Goal: Navigation & Orientation: Find specific page/section

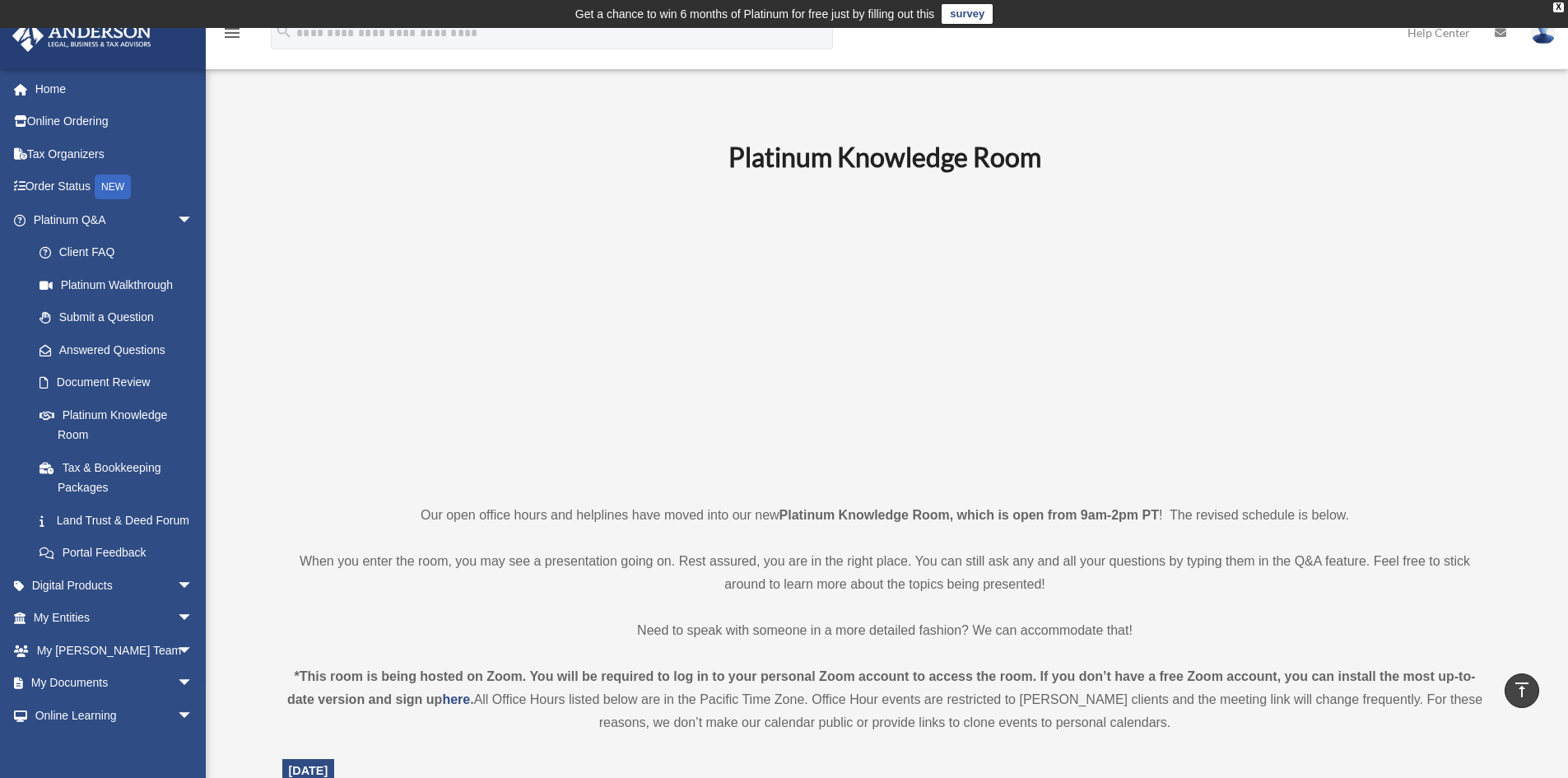
scroll to position [411, 0]
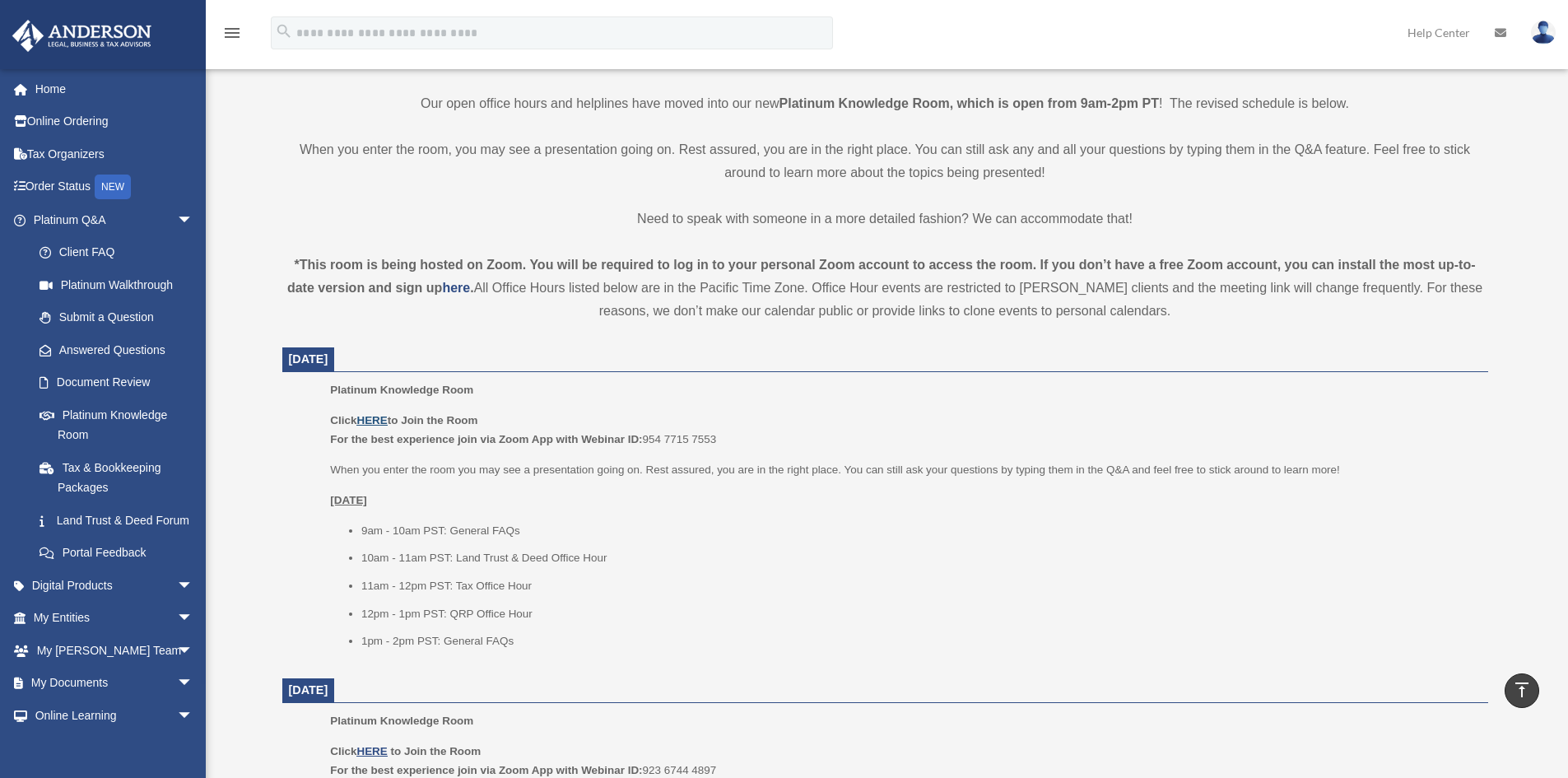
click at [377, 416] on u "HERE" at bounding box center [372, 420] width 30 height 12
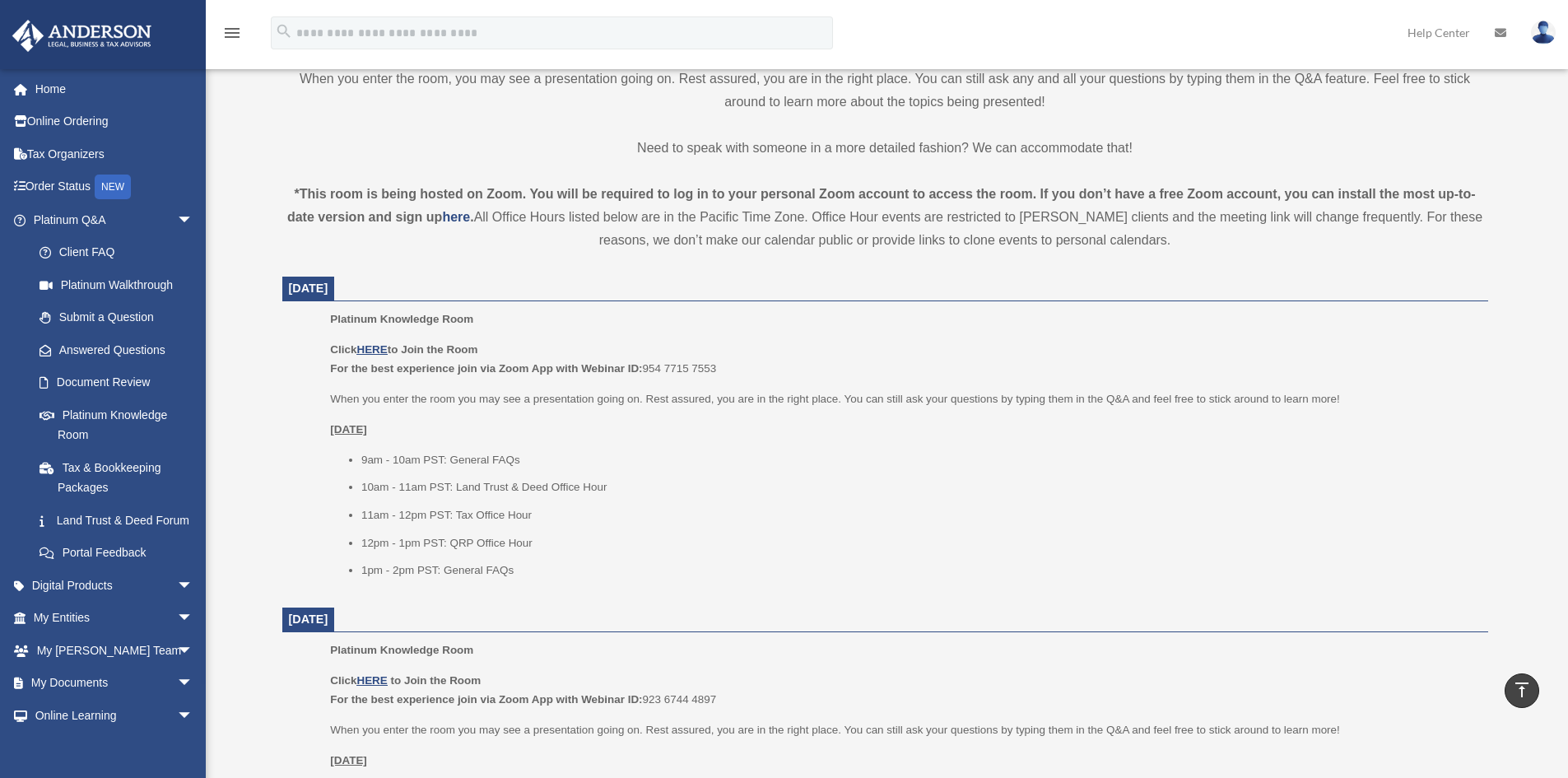
scroll to position [494, 0]
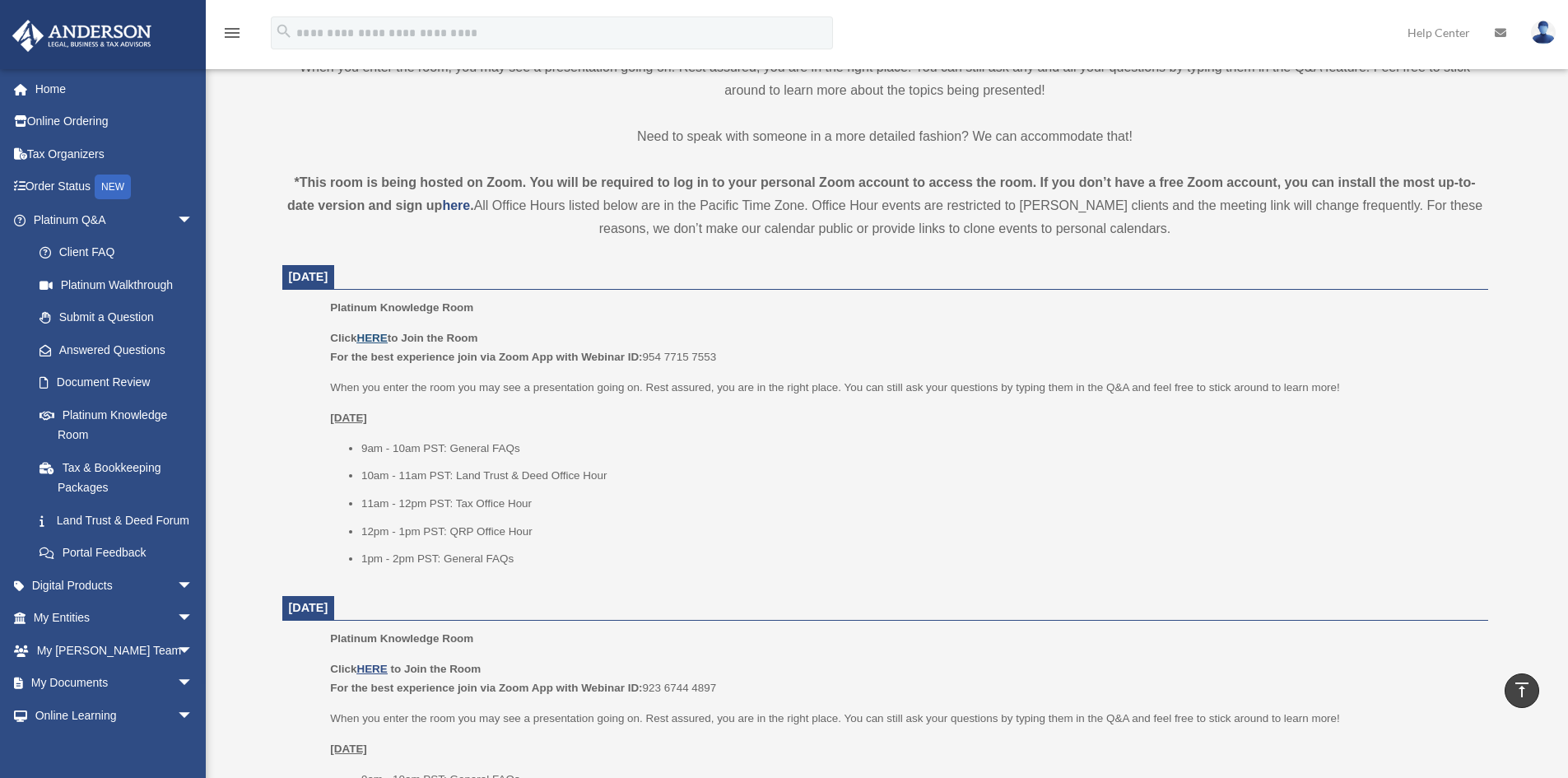
click at [372, 340] on u "HERE" at bounding box center [372, 338] width 30 height 12
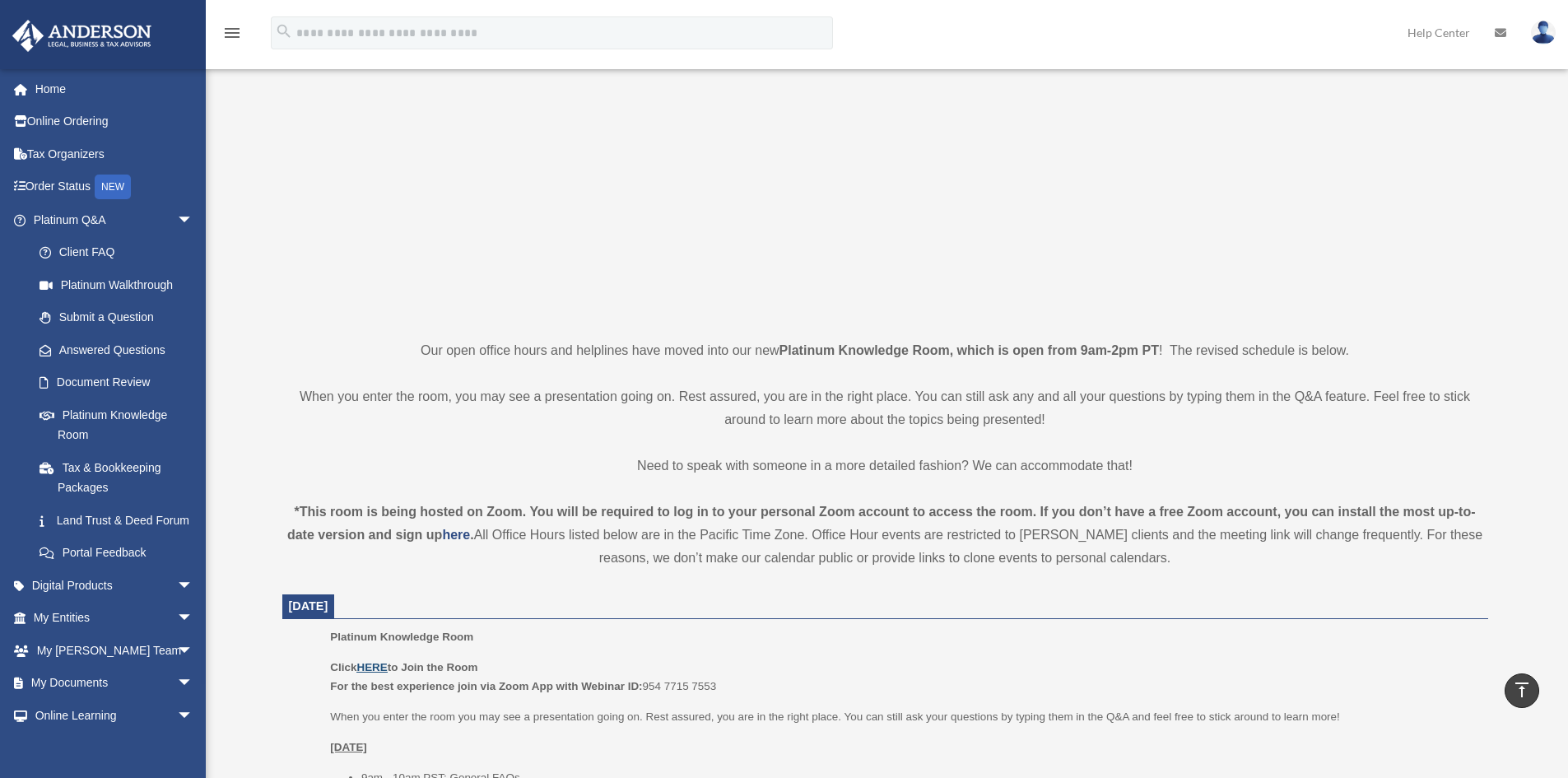
scroll to position [0, 0]
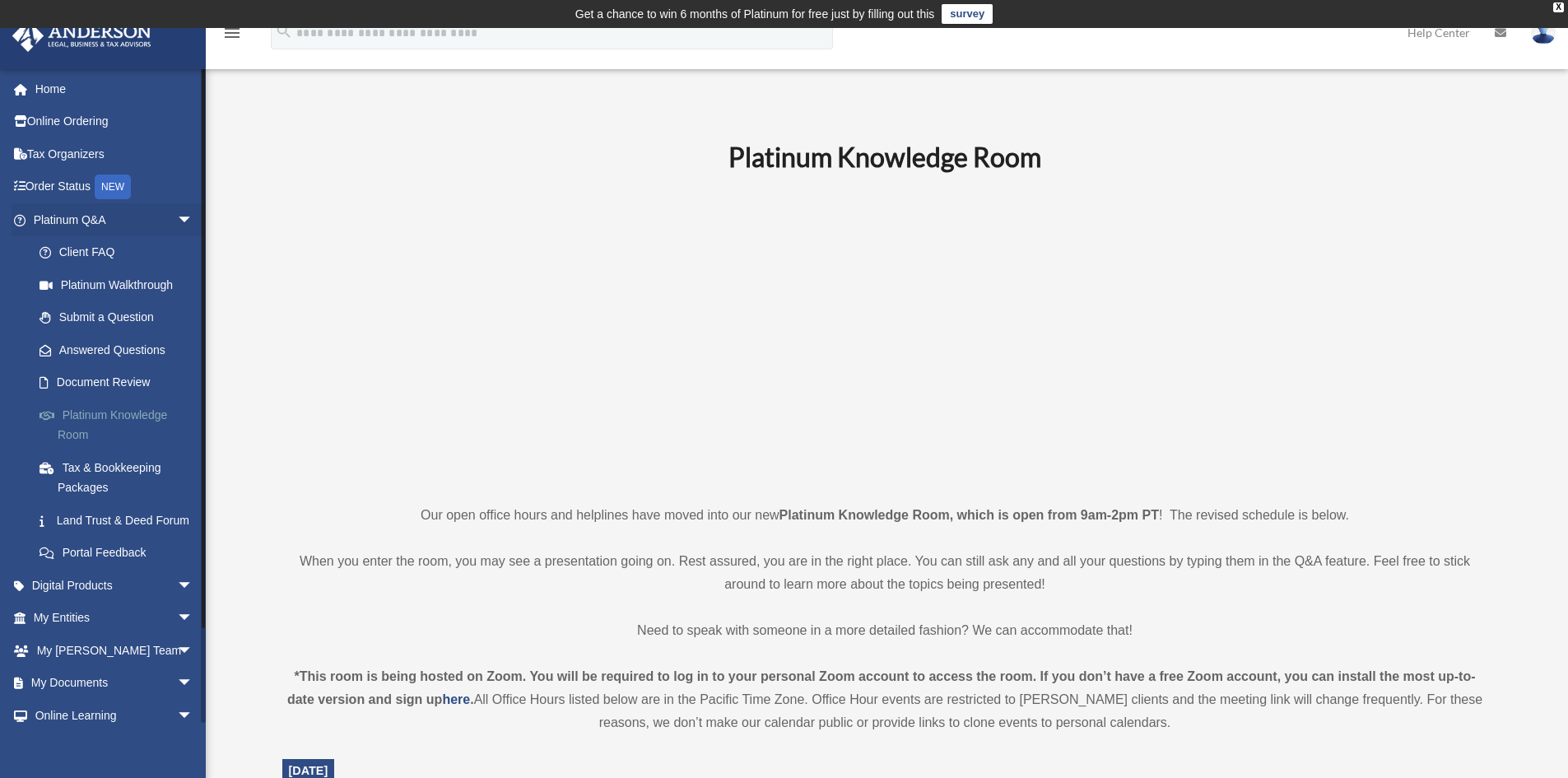
click at [127, 420] on link "Platinum Knowledge Room" at bounding box center [120, 424] width 195 height 53
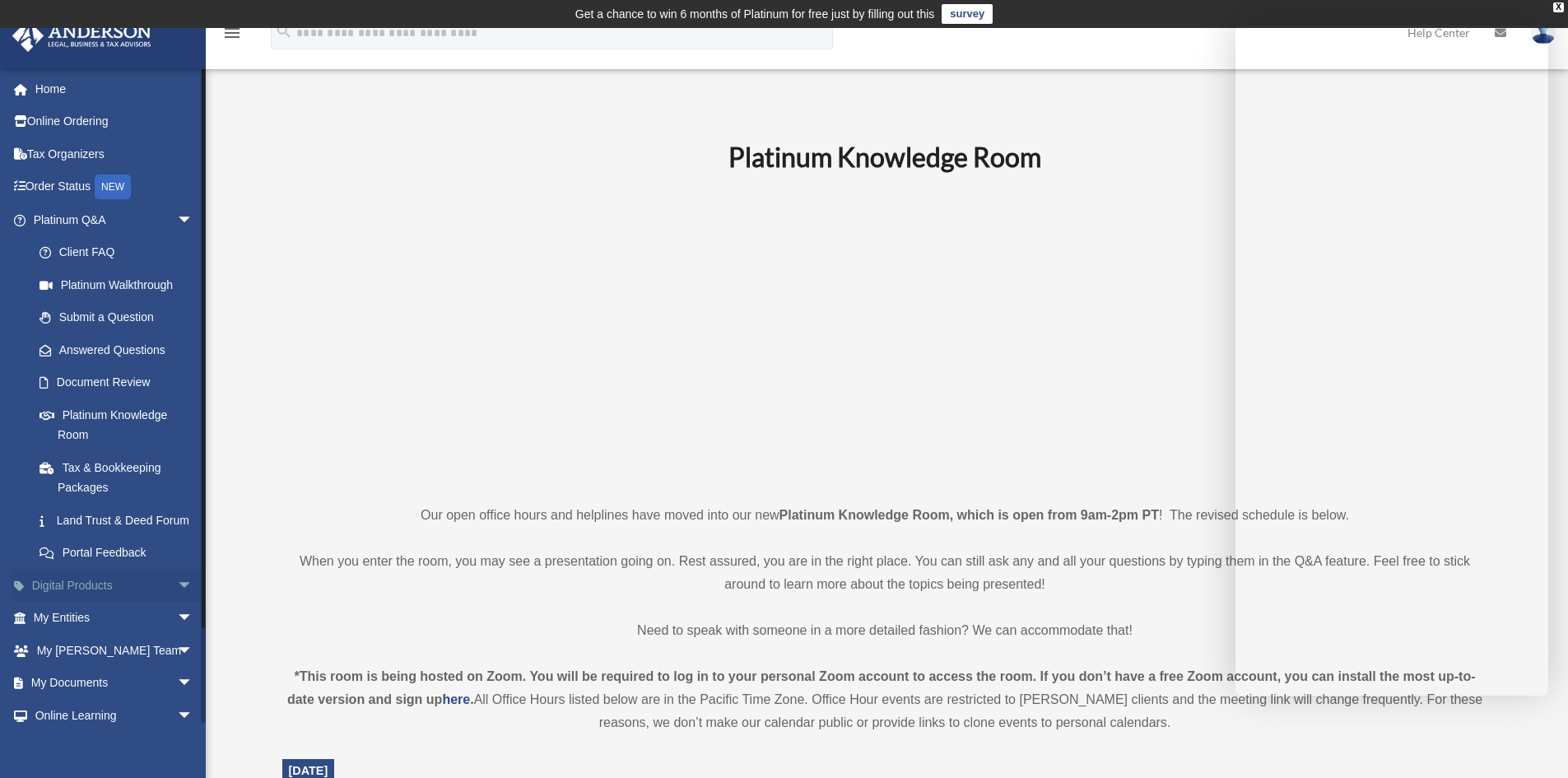
click at [177, 602] on span "arrow_drop_down" at bounding box center [193, 585] width 33 height 34
click at [177, 602] on span "arrow_drop_up" at bounding box center [193, 585] width 33 height 34
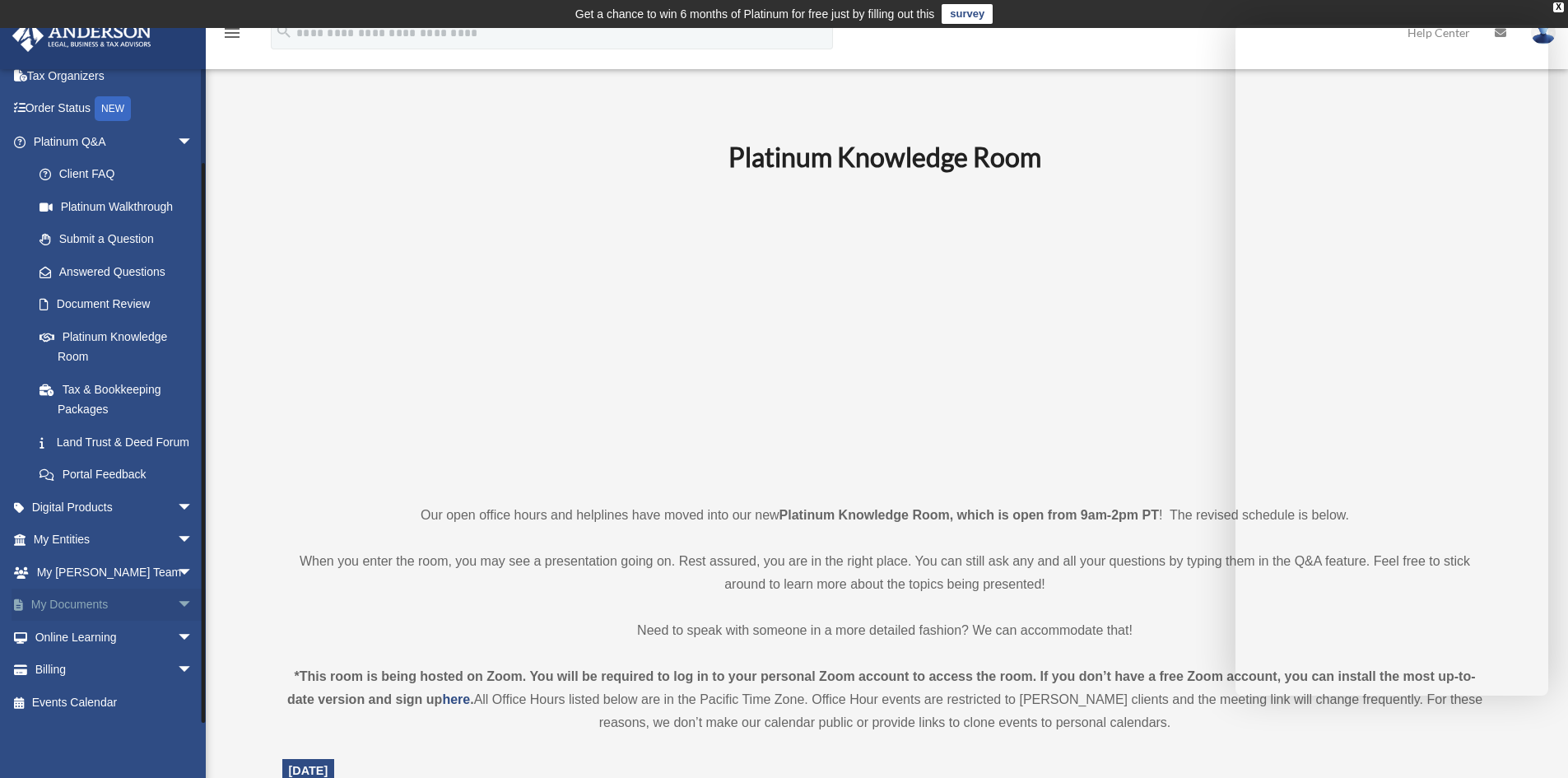
scroll to position [98, 0]
click at [177, 579] on span "arrow_drop_down" at bounding box center [193, 572] width 33 height 34
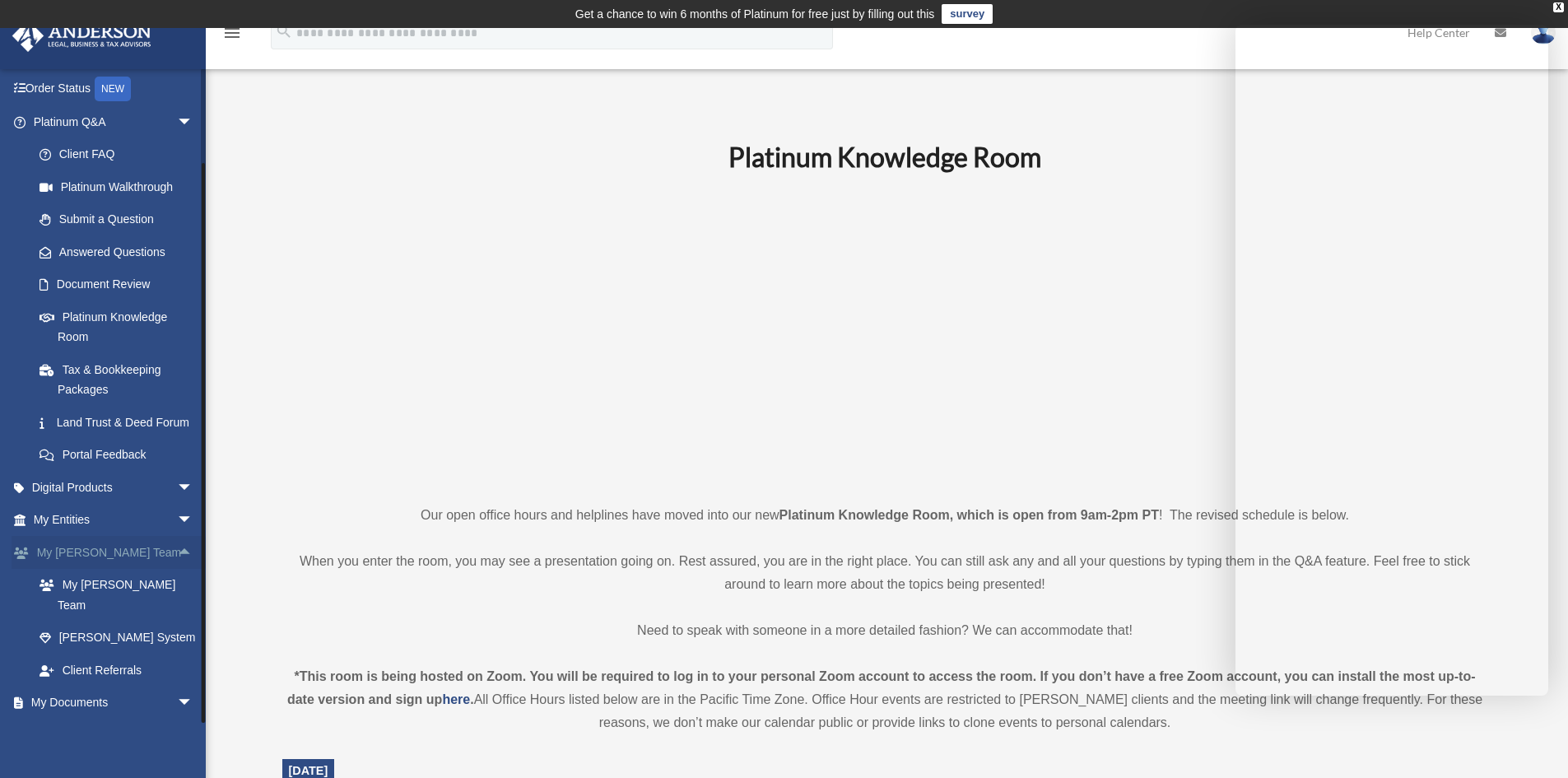
click at [177, 569] on span "arrow_drop_up" at bounding box center [193, 552] width 33 height 34
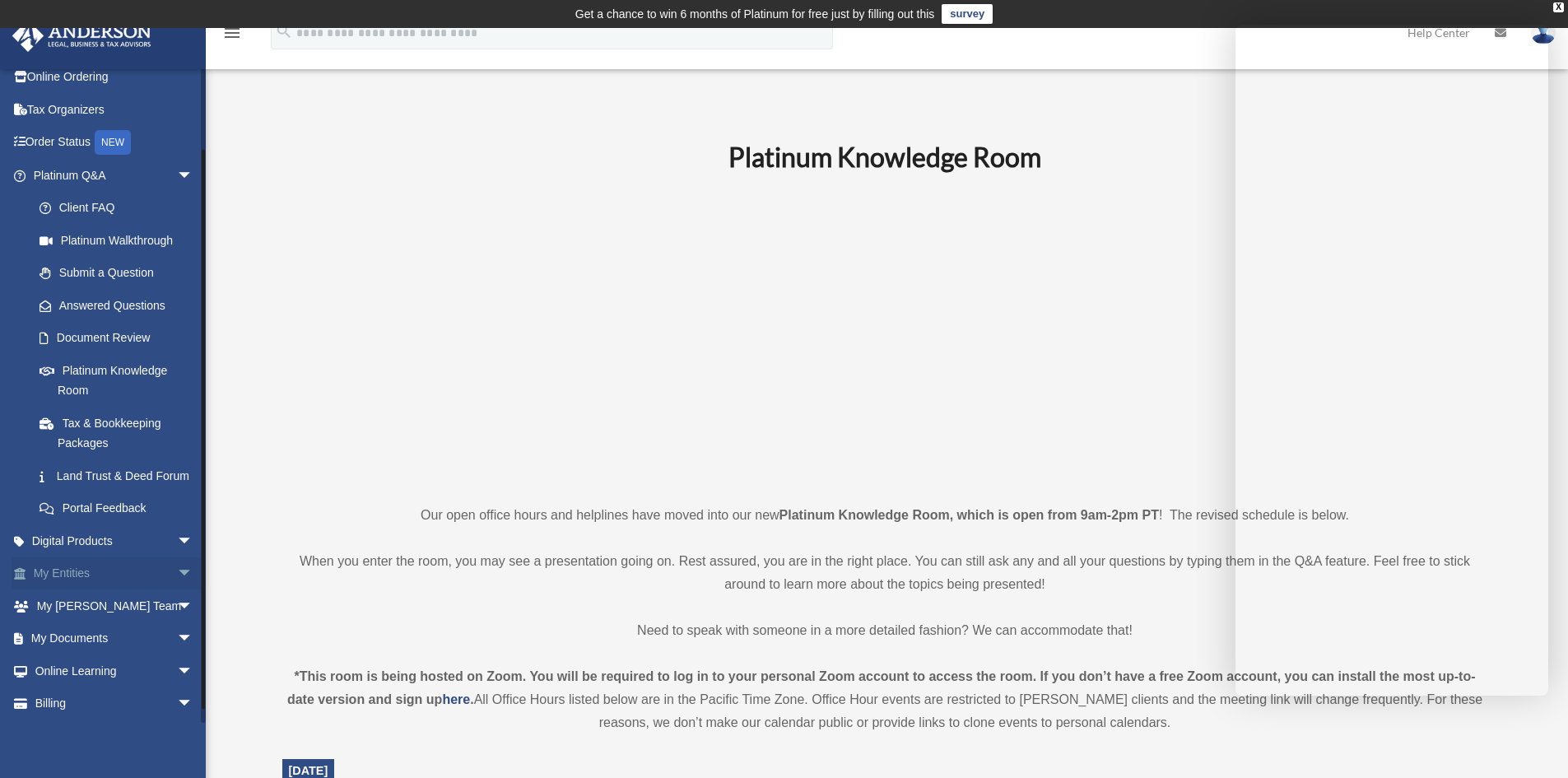
scroll to position [0, 0]
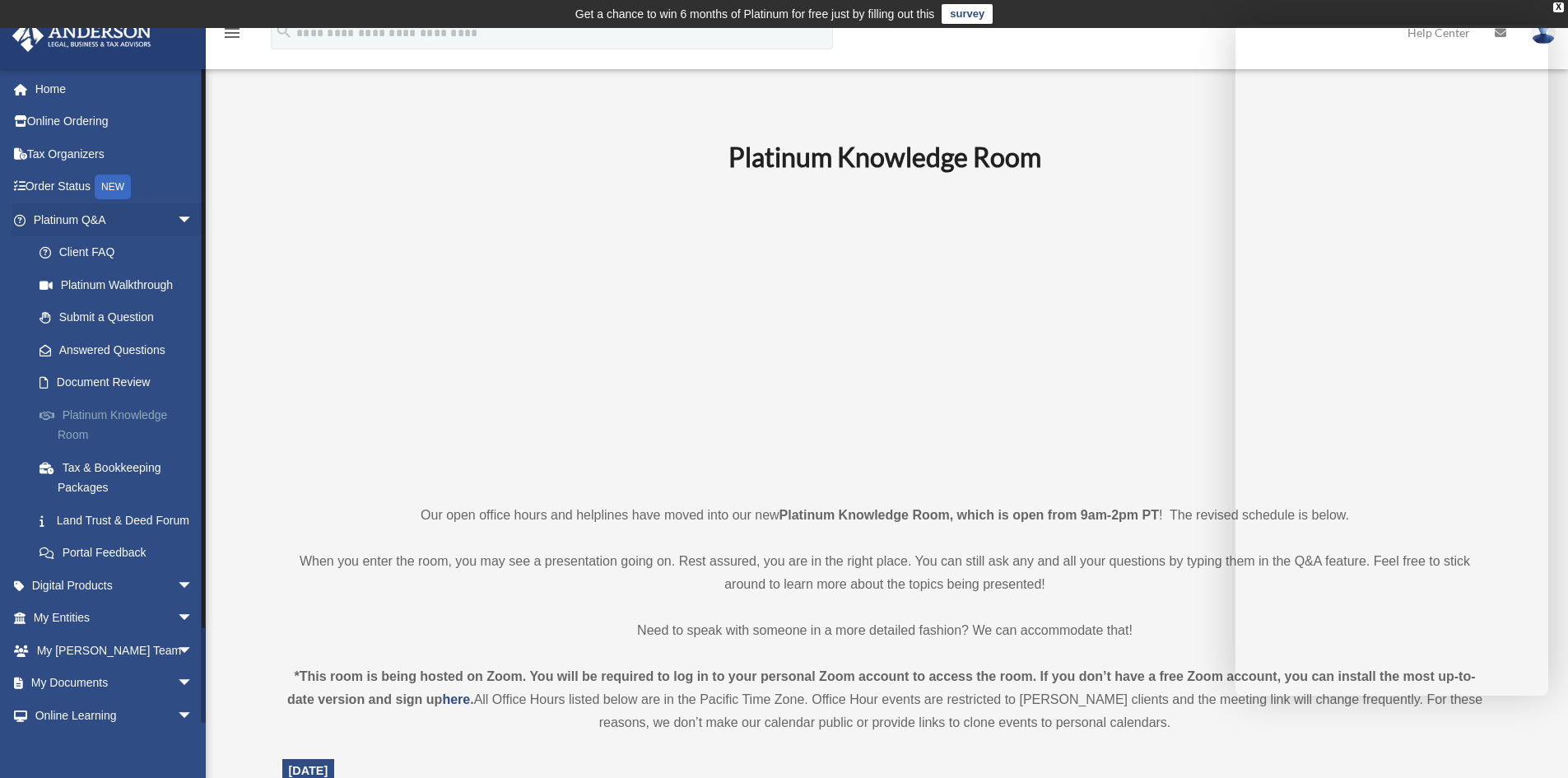
click at [113, 424] on link "Platinum Knowledge Room" at bounding box center [120, 424] width 195 height 53
click at [115, 414] on link "Platinum Knowledge Room" at bounding box center [120, 424] width 195 height 53
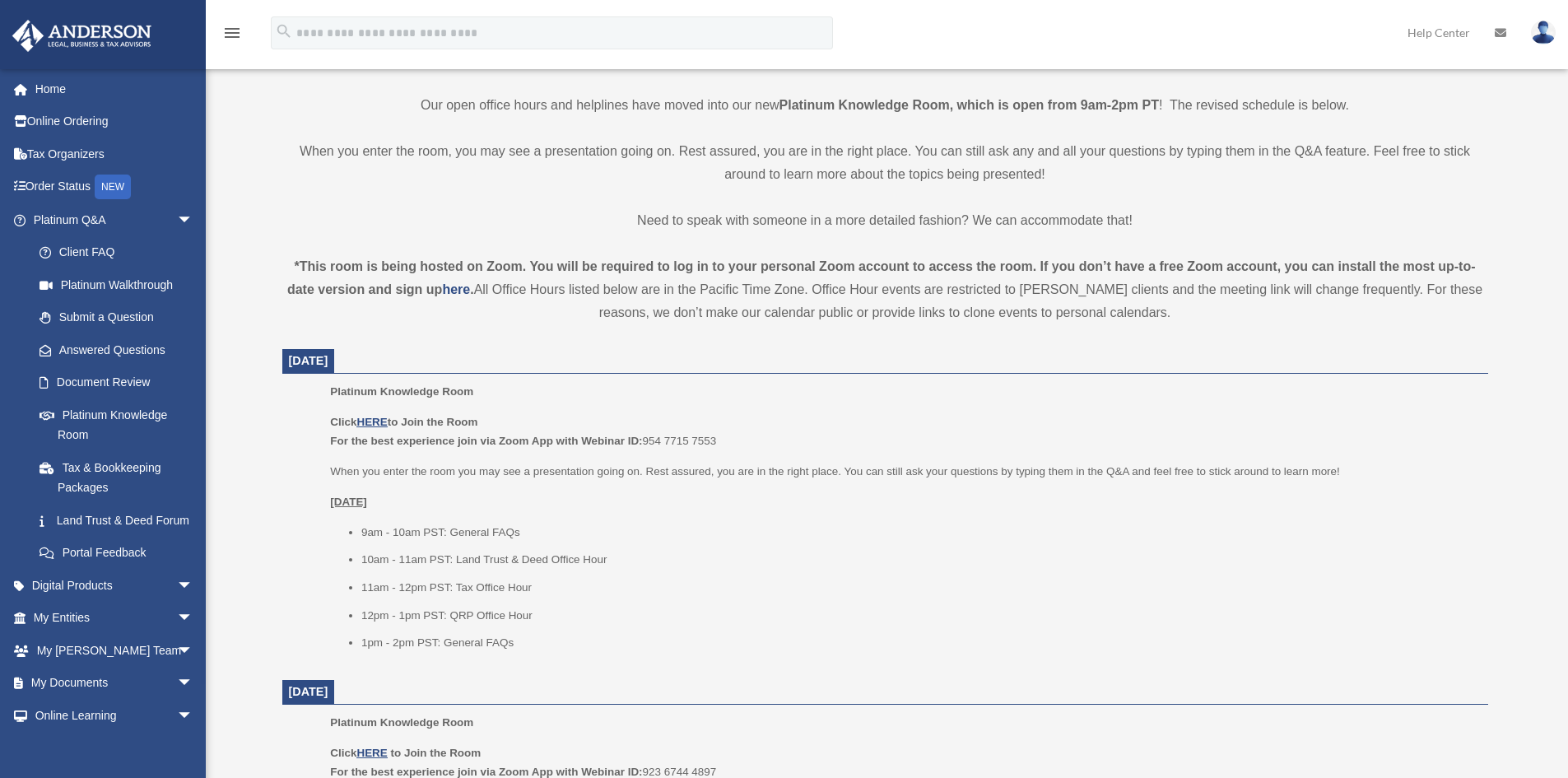
scroll to position [411, 0]
click at [90, 222] on link "Platinum Q&A arrow_drop_down" at bounding box center [115, 219] width 207 height 33
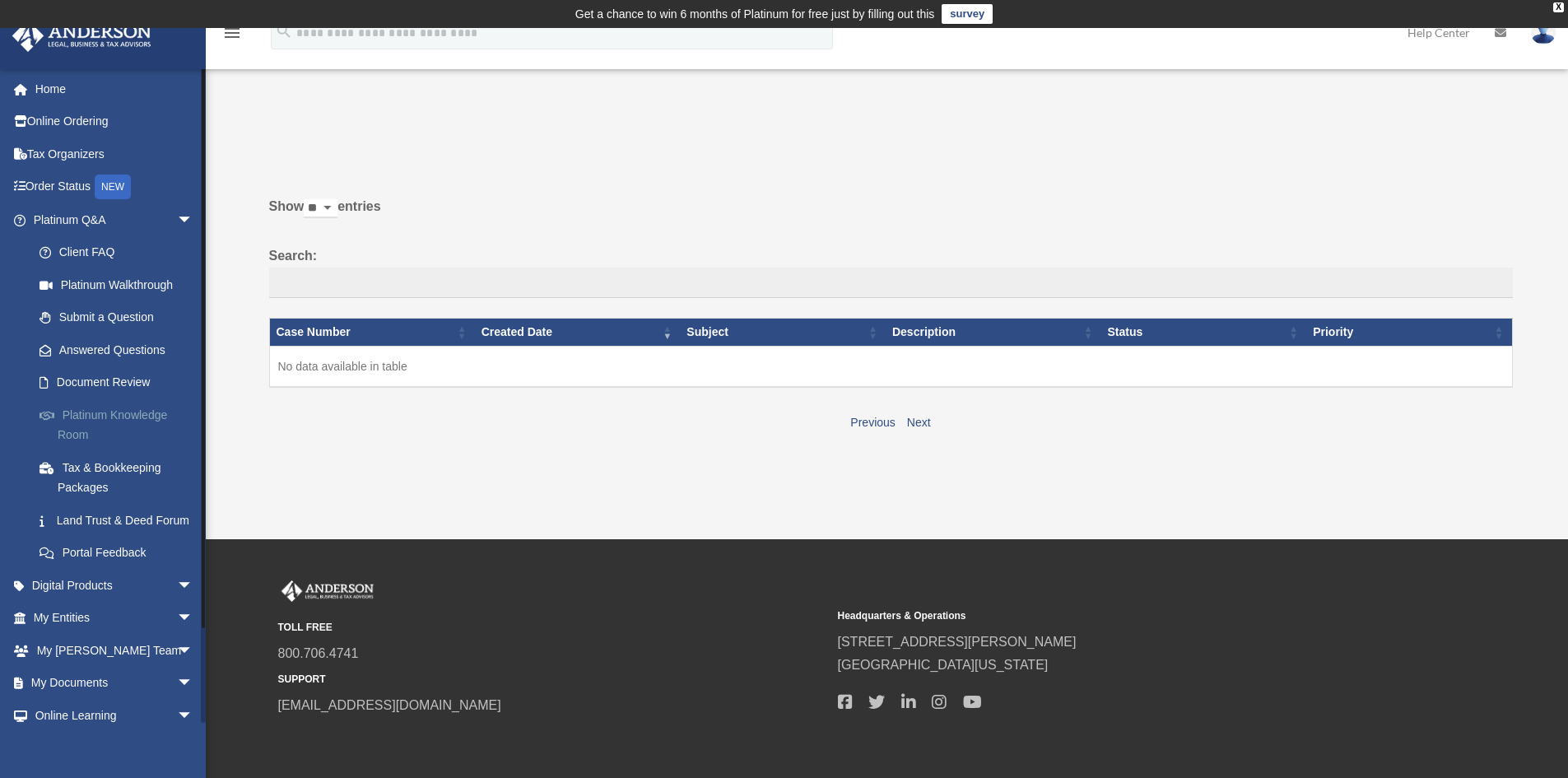
click at [135, 413] on link "Platinum Knowledge Room" at bounding box center [120, 424] width 195 height 53
